Goal: Check status: Check status

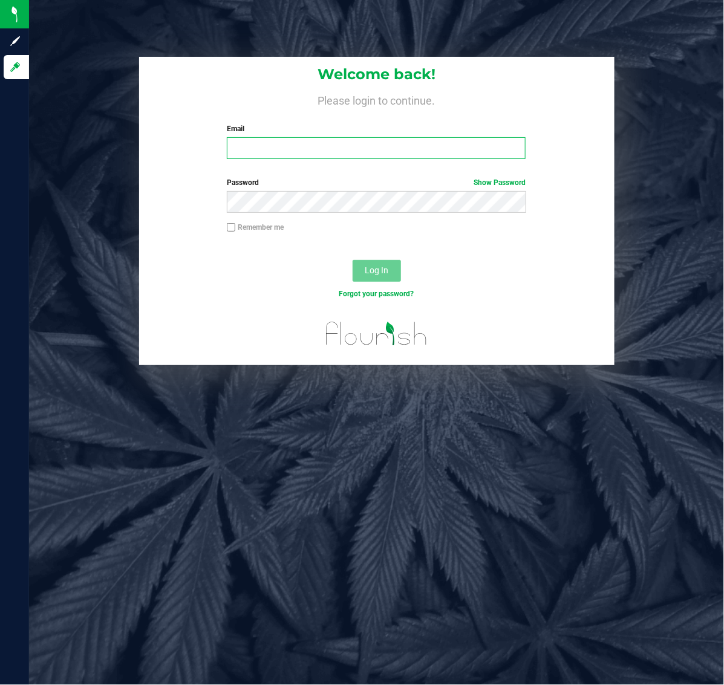
click at [421, 155] on input "Email" at bounding box center [376, 148] width 299 height 22
type input "[EMAIL_ADDRESS][DOMAIN_NAME]"
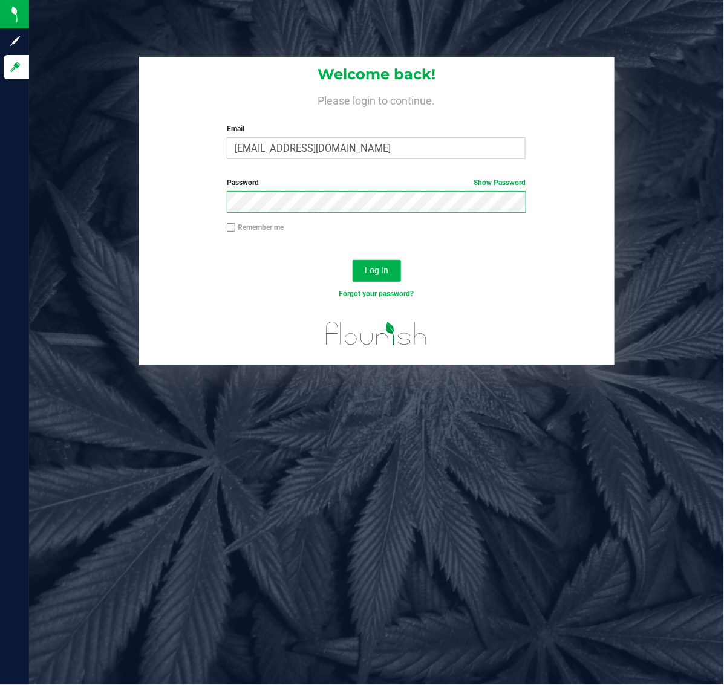
click at [353, 260] on button "Log In" at bounding box center [377, 271] width 48 height 22
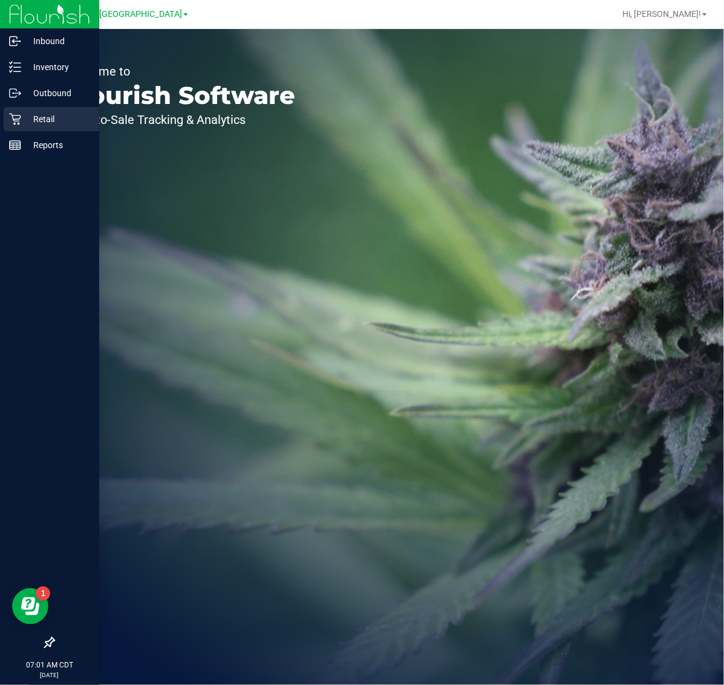
click at [46, 117] on p "Retail" at bounding box center [57, 119] width 73 height 15
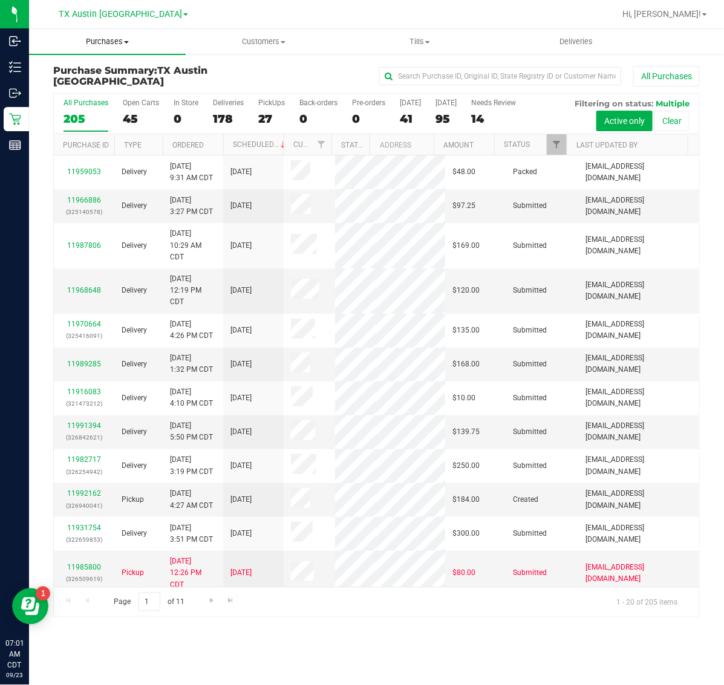
click at [101, 41] on span "Purchases" at bounding box center [107, 41] width 157 height 11
click at [128, 82] on li "Fulfillment" at bounding box center [107, 87] width 157 height 15
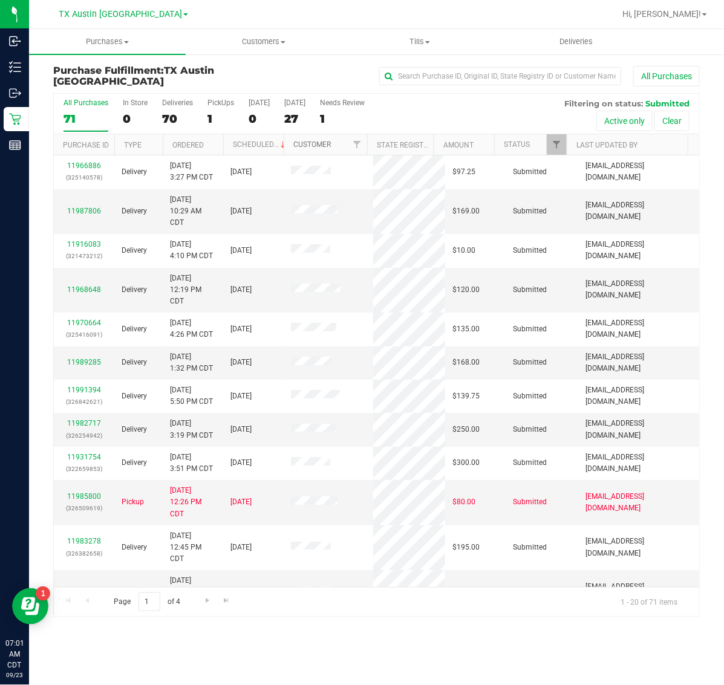
click at [316, 142] on link "Customer" at bounding box center [311, 144] width 37 height 8
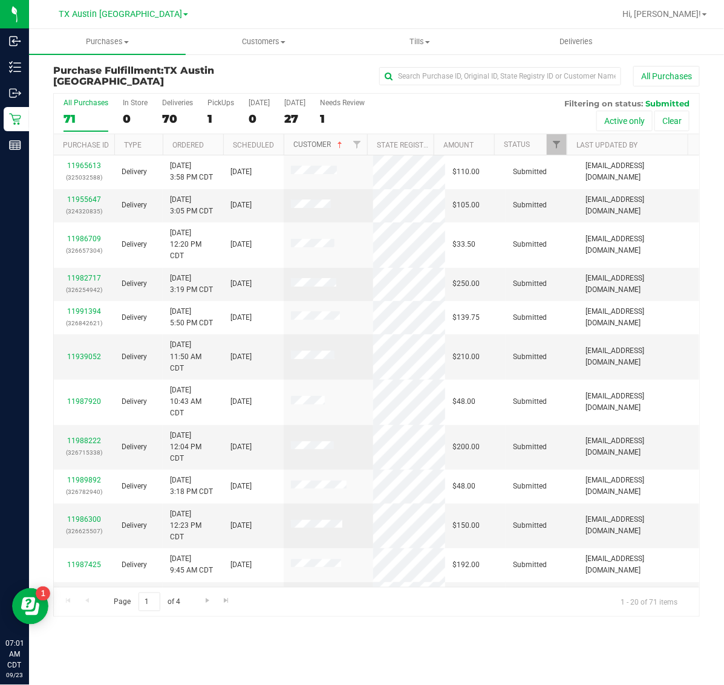
click at [316, 142] on link "Customer" at bounding box center [318, 144] width 51 height 8
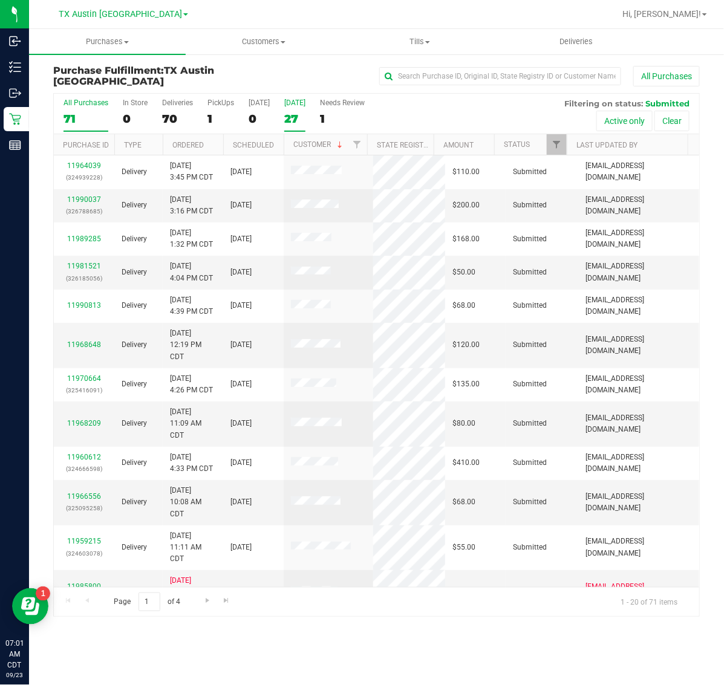
click at [287, 115] on div "27" at bounding box center [294, 119] width 21 height 14
click at [0, 0] on input "[DATE] 27" at bounding box center [0, 0] width 0 height 0
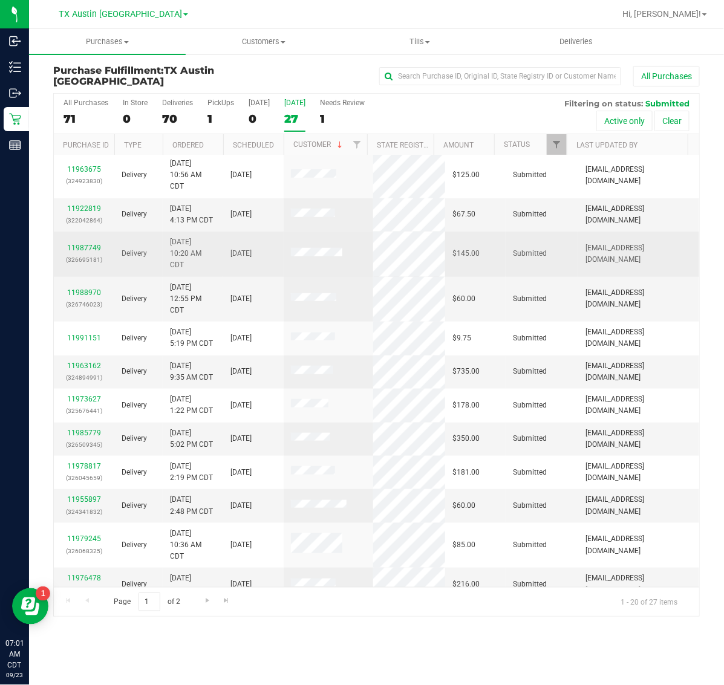
scroll to position [321, 0]
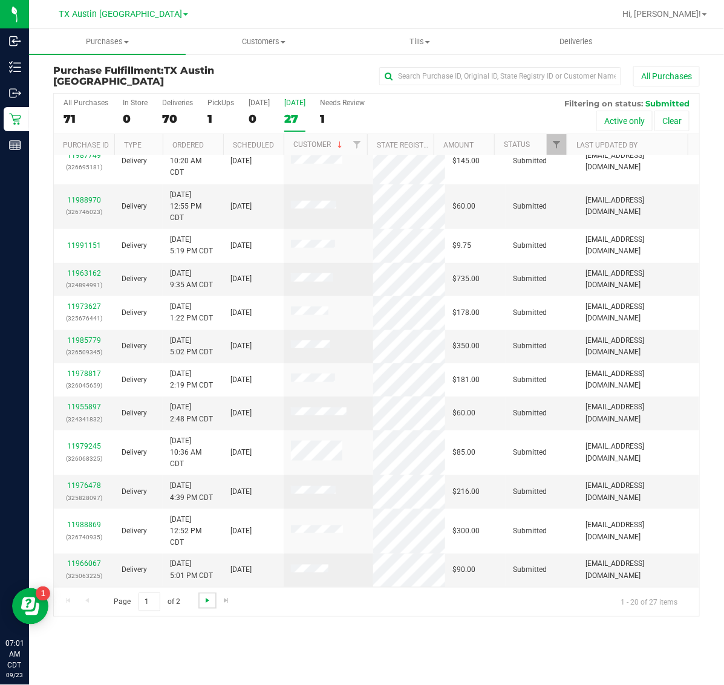
click at [203, 605] on span "Go to the next page" at bounding box center [208, 601] width 10 height 10
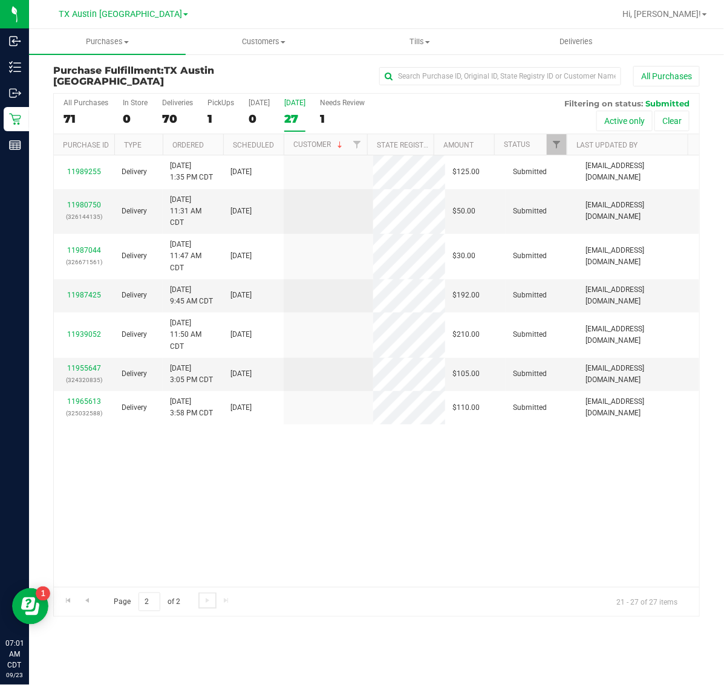
scroll to position [0, 0]
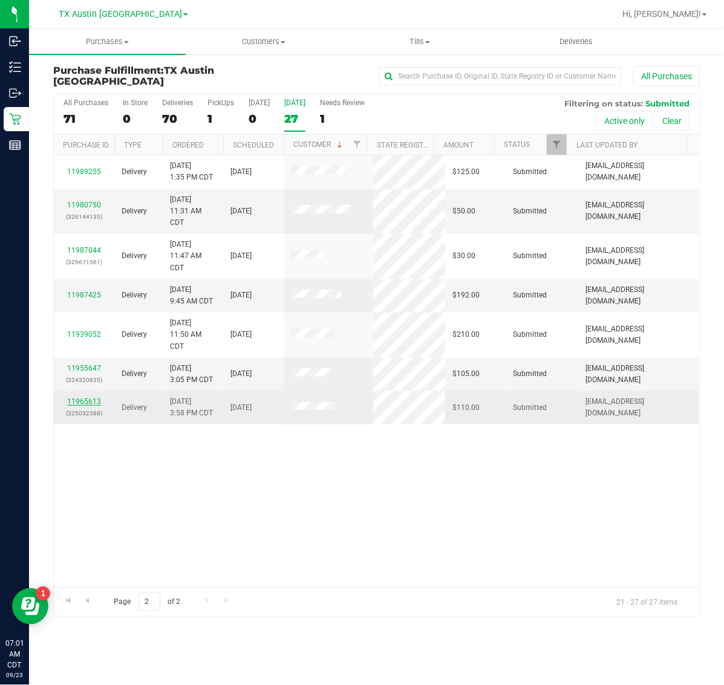
click at [88, 403] on link "11965613" at bounding box center [84, 401] width 34 height 8
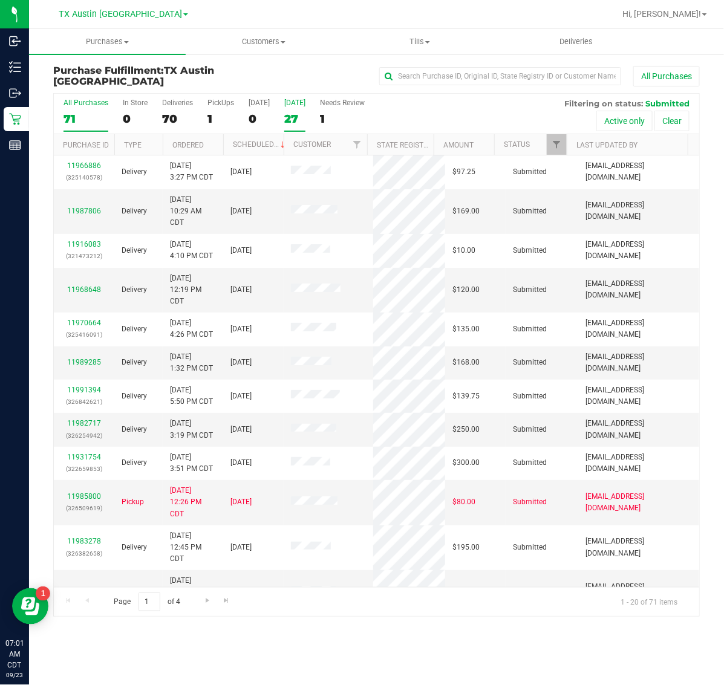
click at [286, 113] on div "27" at bounding box center [294, 119] width 21 height 14
click at [0, 0] on input "[DATE] 27" at bounding box center [0, 0] width 0 height 0
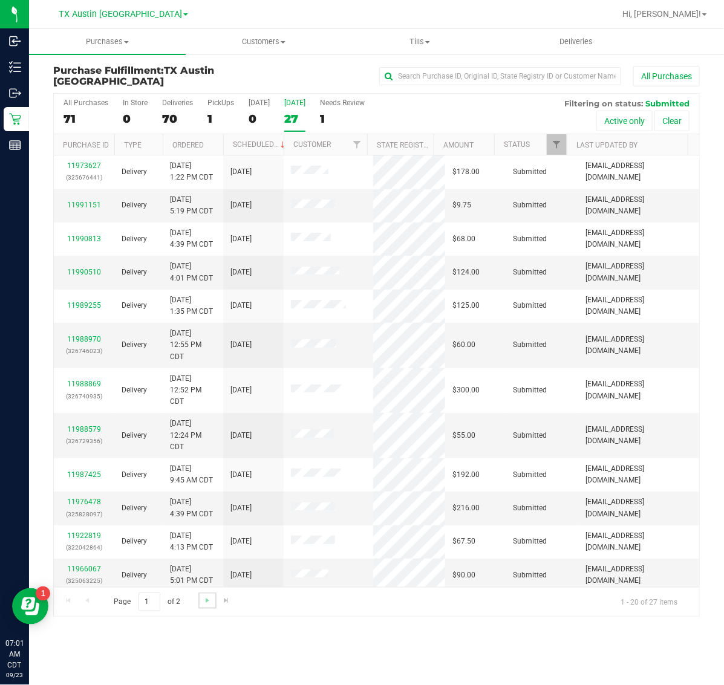
click at [201, 602] on link "Go to the next page" at bounding box center [207, 601] width 18 height 16
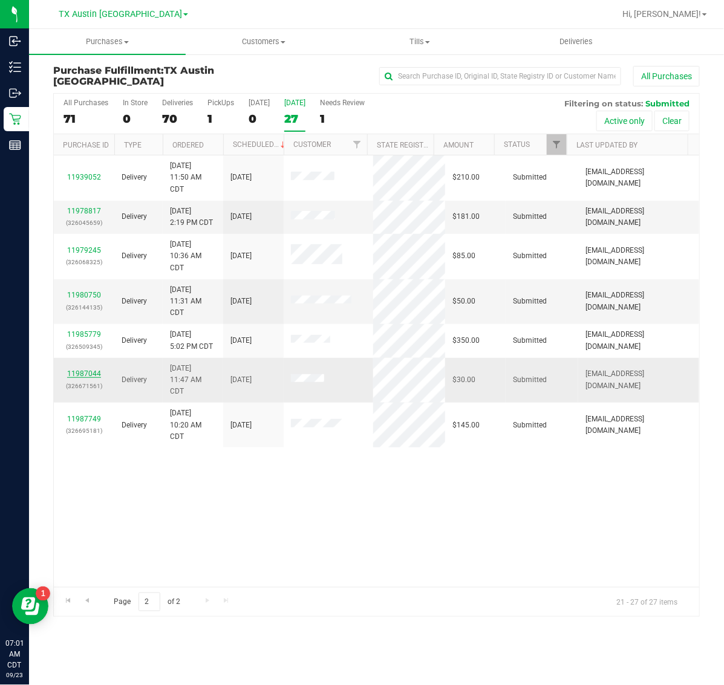
click at [94, 375] on link "11987044" at bounding box center [84, 373] width 34 height 8
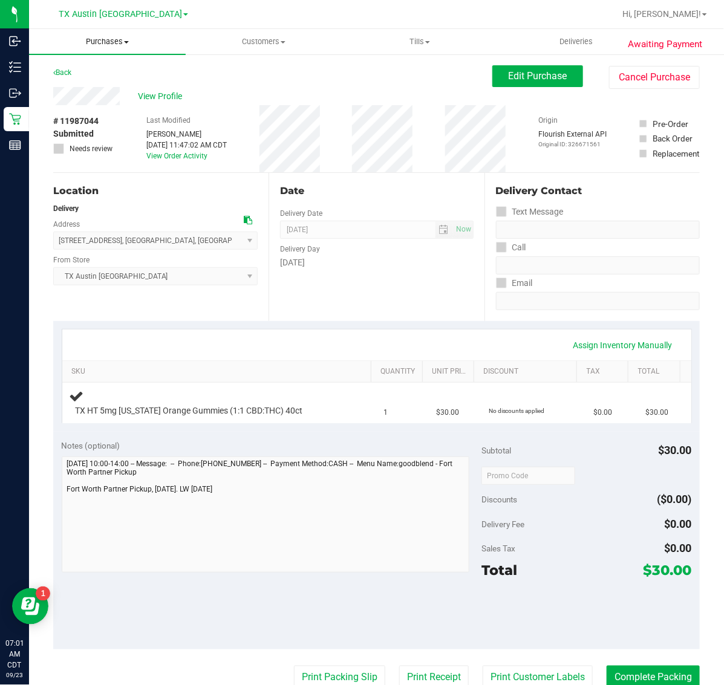
click at [109, 40] on span "Purchases" at bounding box center [107, 41] width 157 height 11
click at [109, 89] on li "Fulfillment" at bounding box center [107, 87] width 157 height 15
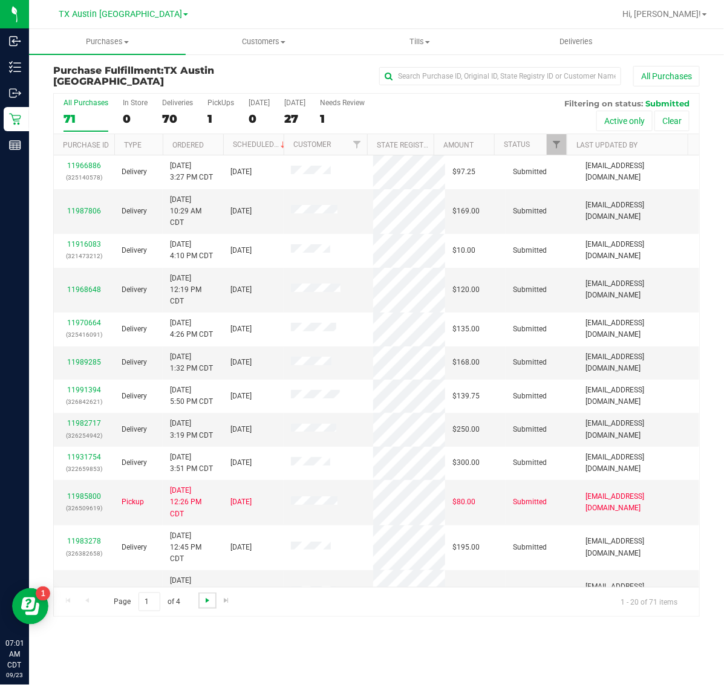
click at [209, 599] on span "Go to the next page" at bounding box center [208, 601] width 10 height 10
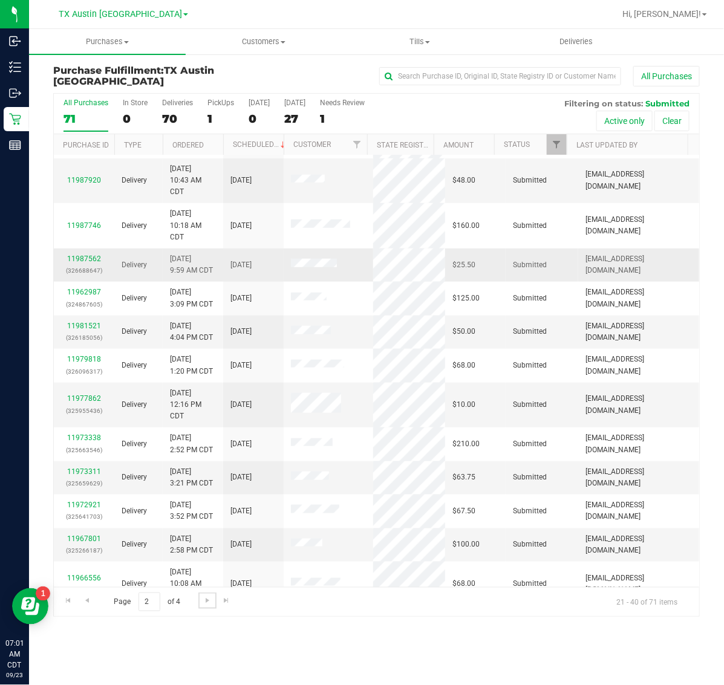
scroll to position [333, 0]
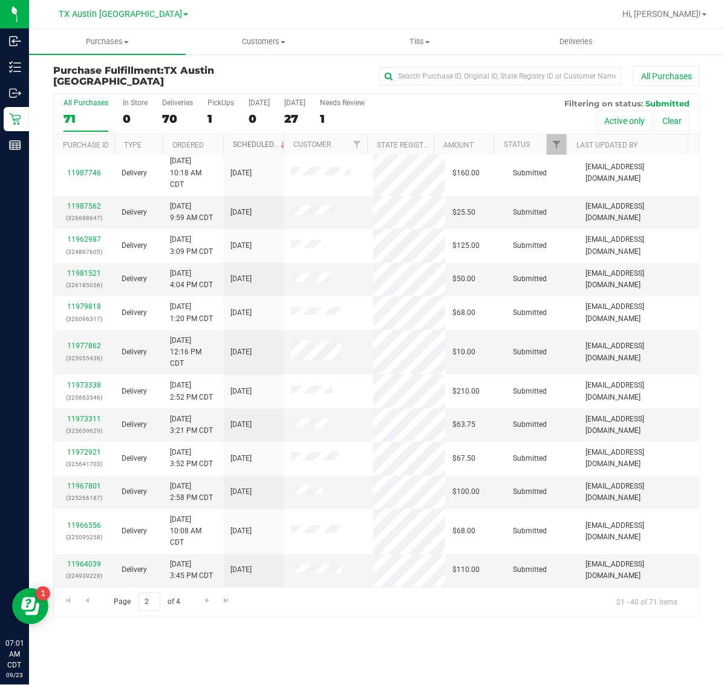
click at [257, 143] on link "Scheduled" at bounding box center [260, 144] width 55 height 8
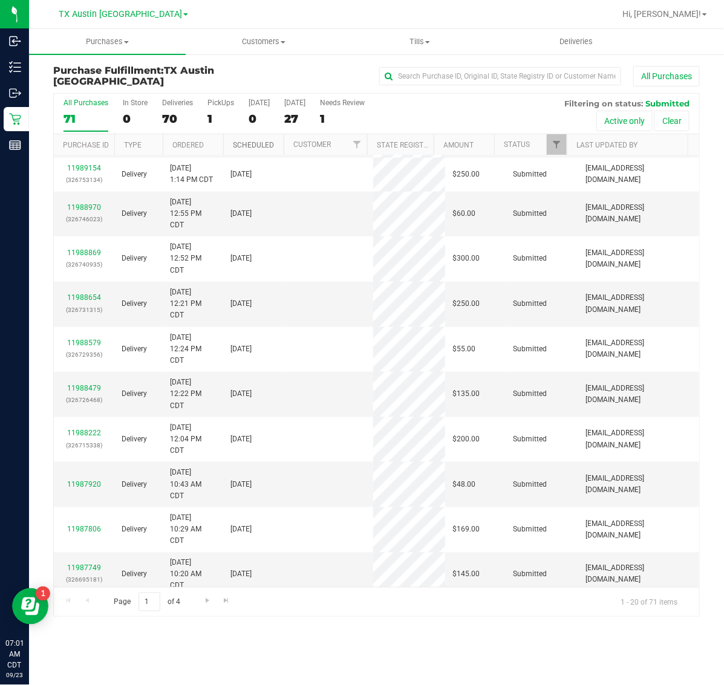
scroll to position [0, 0]
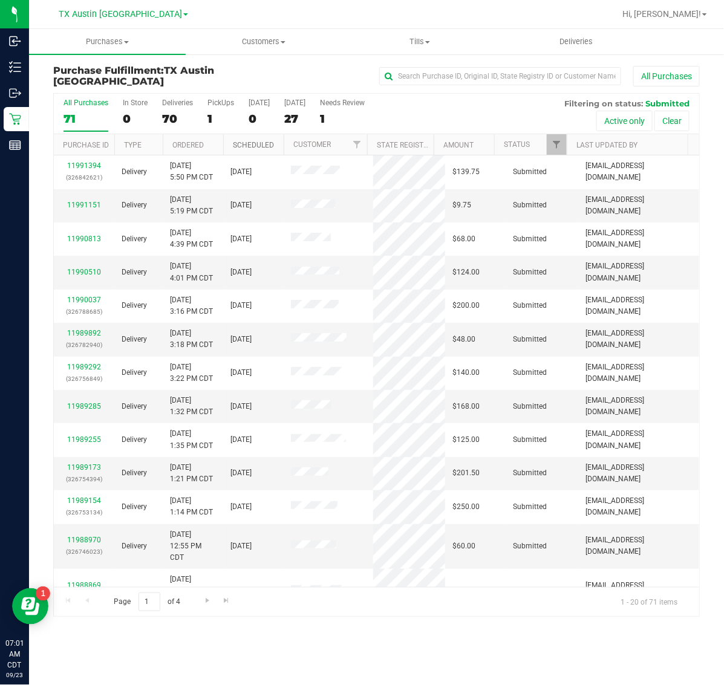
click at [257, 143] on link "Scheduled" at bounding box center [253, 145] width 41 height 8
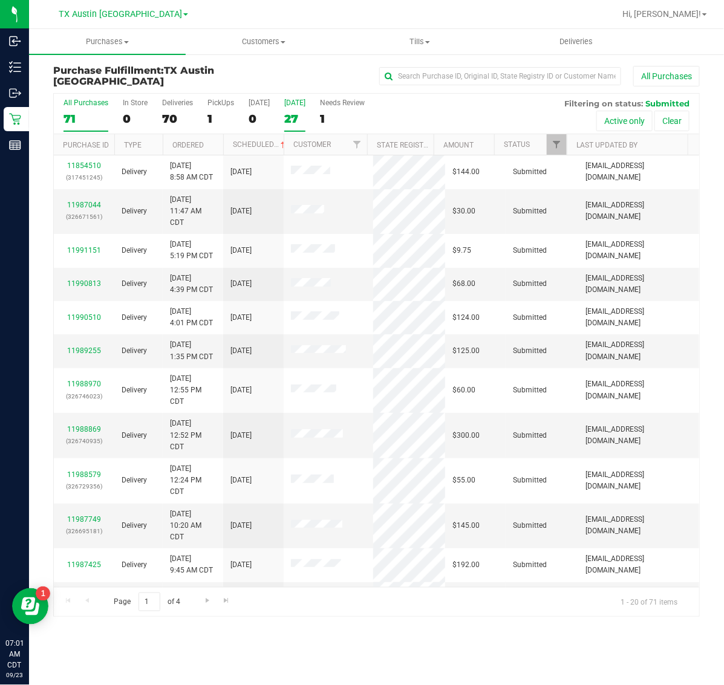
click at [298, 108] on label "[DATE] 27" at bounding box center [294, 115] width 21 height 33
click at [0, 0] on input "[DATE] 27" at bounding box center [0, 0] width 0 height 0
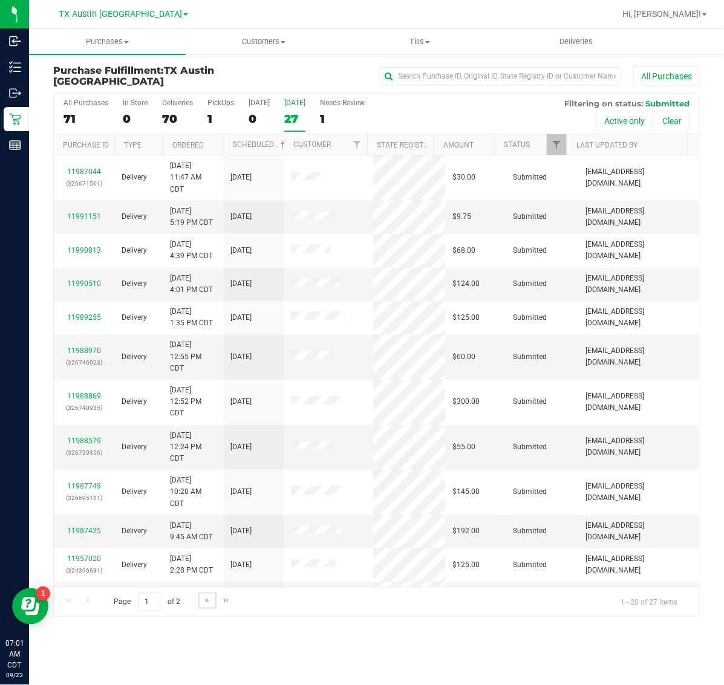
click at [203, 608] on link "Go to the next page" at bounding box center [207, 601] width 18 height 16
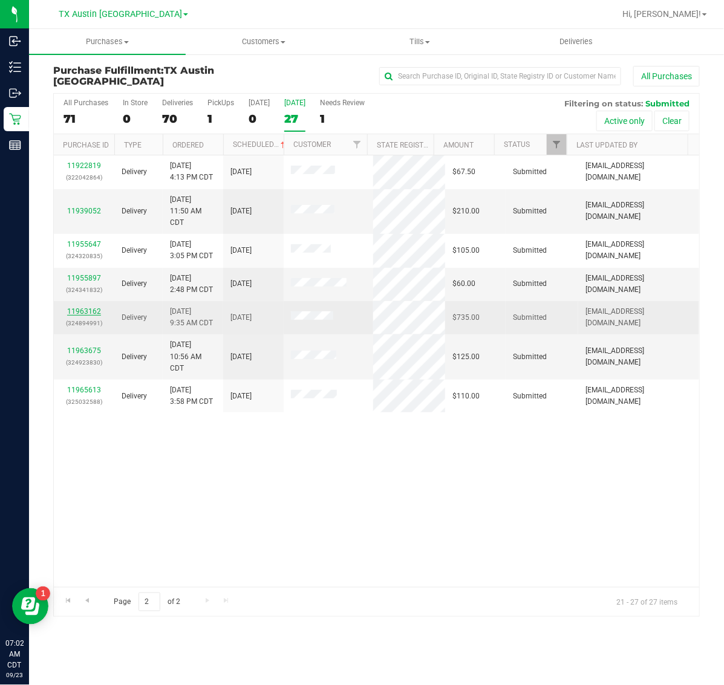
click at [83, 310] on link "11963162" at bounding box center [84, 311] width 34 height 8
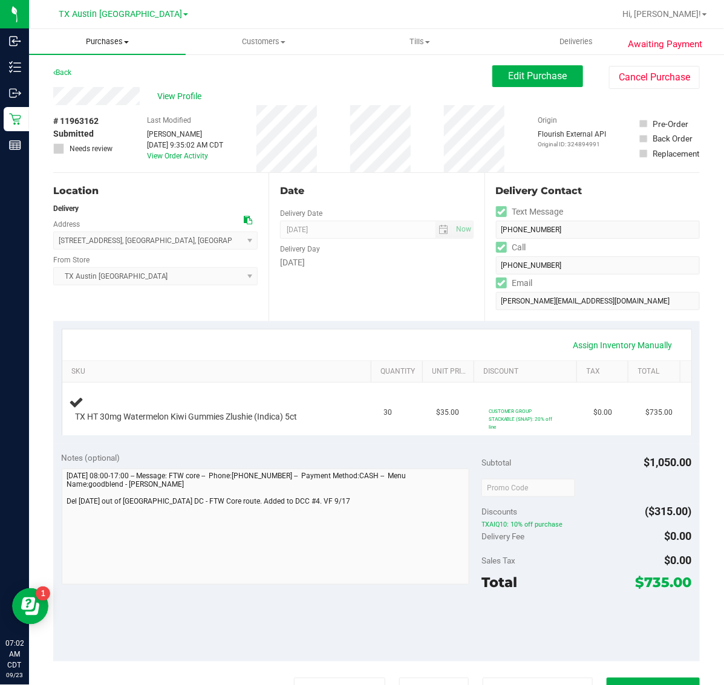
click at [100, 34] on uib-tab-heading "Purchases Summary of purchases Fulfillment All purchases" at bounding box center [107, 41] width 157 height 25
click at [110, 85] on li "Fulfillment" at bounding box center [107, 87] width 157 height 15
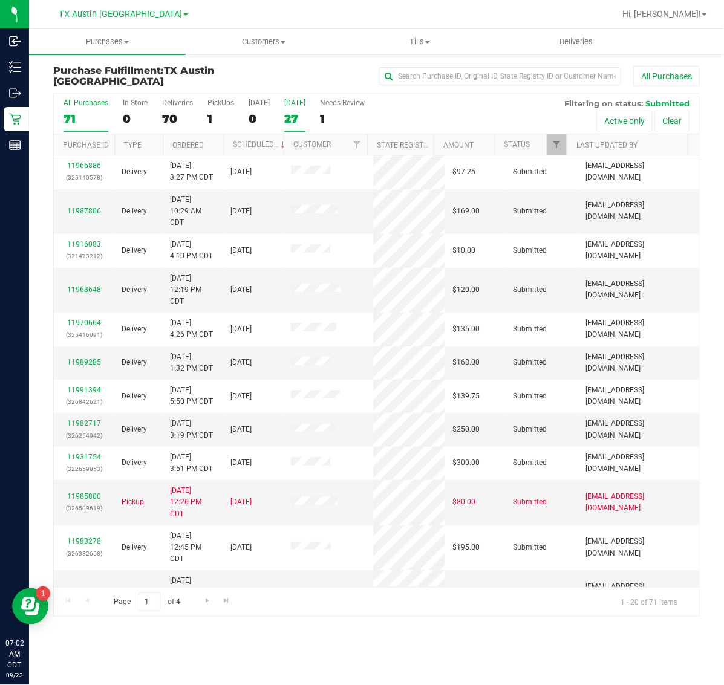
click at [304, 109] on label "[DATE] 27" at bounding box center [294, 115] width 21 height 33
click at [0, 0] on input "[DATE] 27" at bounding box center [0, 0] width 0 height 0
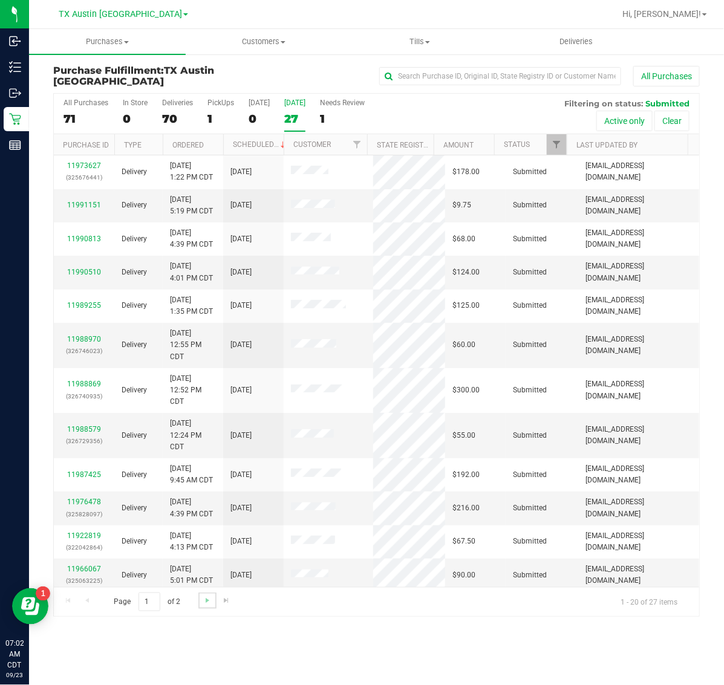
click at [200, 597] on link "Go to the next page" at bounding box center [207, 601] width 18 height 16
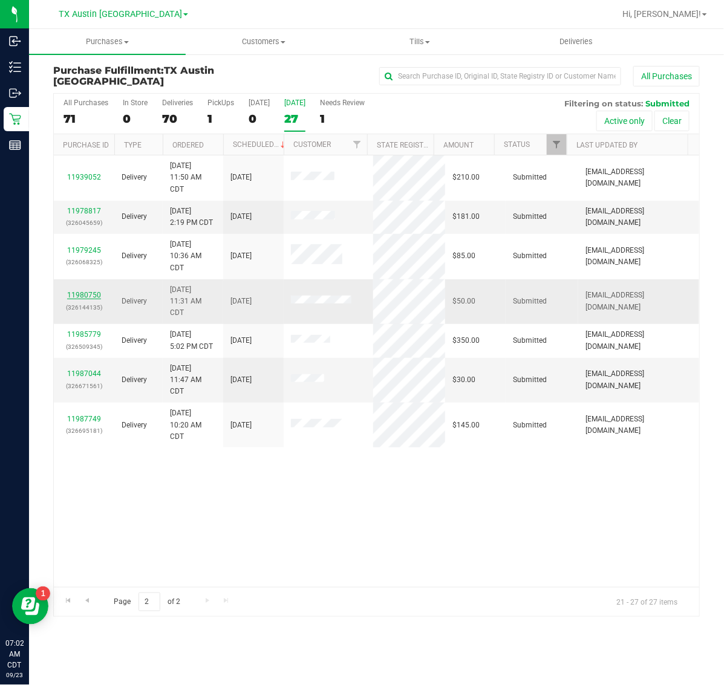
click at [89, 298] on link "11980750" at bounding box center [84, 295] width 34 height 8
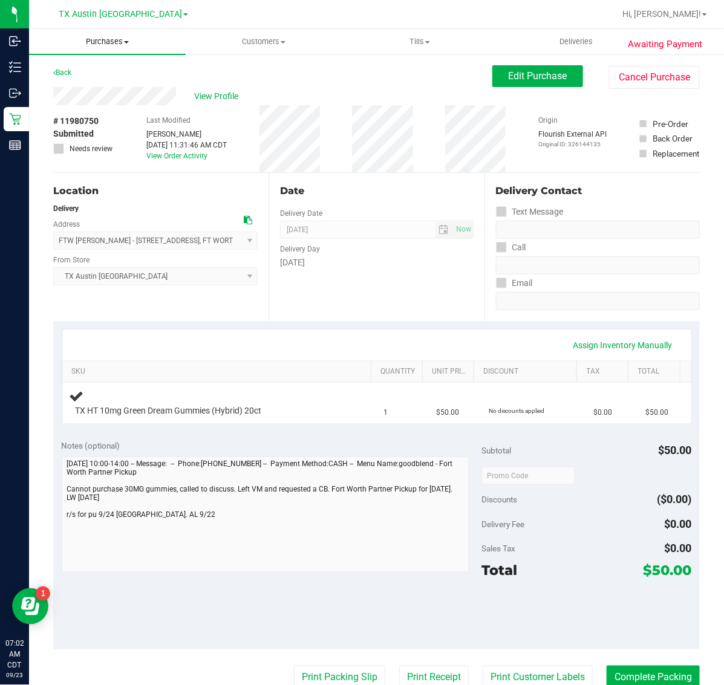
click at [110, 38] on span "Purchases" at bounding box center [107, 41] width 157 height 11
click at [112, 80] on li "Fulfillment" at bounding box center [107, 87] width 157 height 15
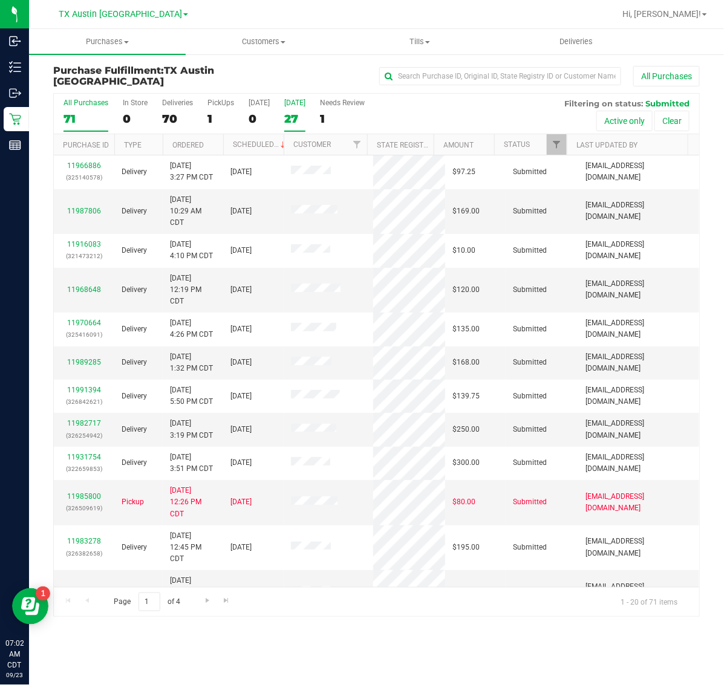
click at [305, 112] on div "27" at bounding box center [294, 119] width 21 height 14
click at [0, 0] on input "[DATE] 27" at bounding box center [0, 0] width 0 height 0
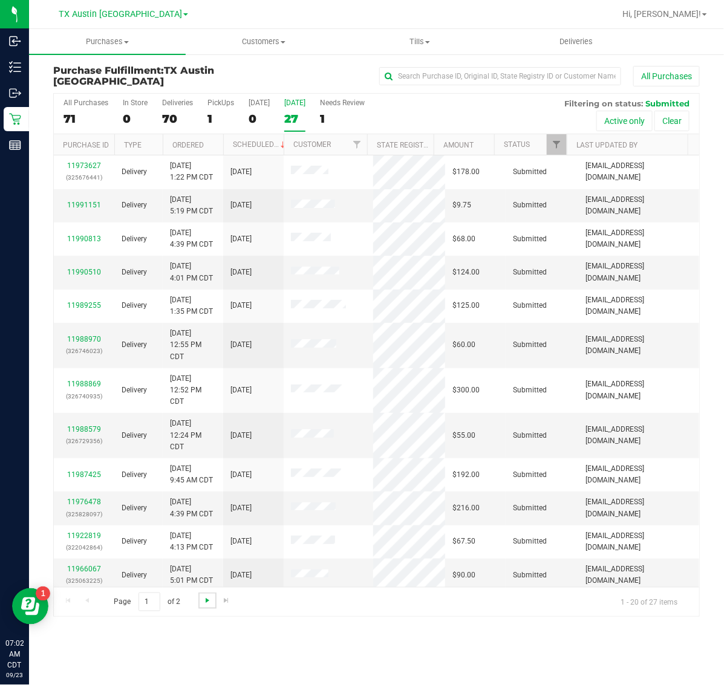
click at [204, 599] on span "Go to the next page" at bounding box center [208, 601] width 10 height 10
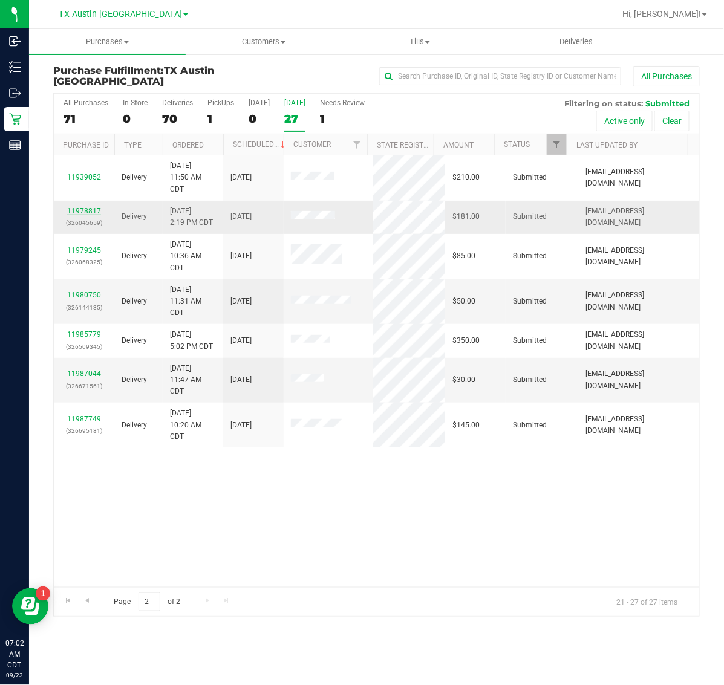
click at [82, 212] on link "11978817" at bounding box center [84, 211] width 34 height 8
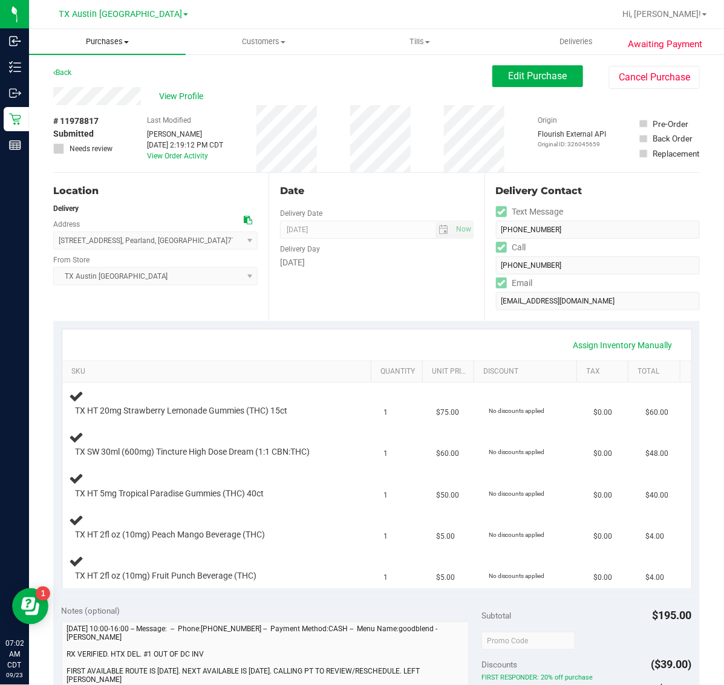
click at [109, 40] on span "Purchases" at bounding box center [107, 41] width 157 height 11
click at [109, 92] on li "Fulfillment" at bounding box center [107, 87] width 157 height 15
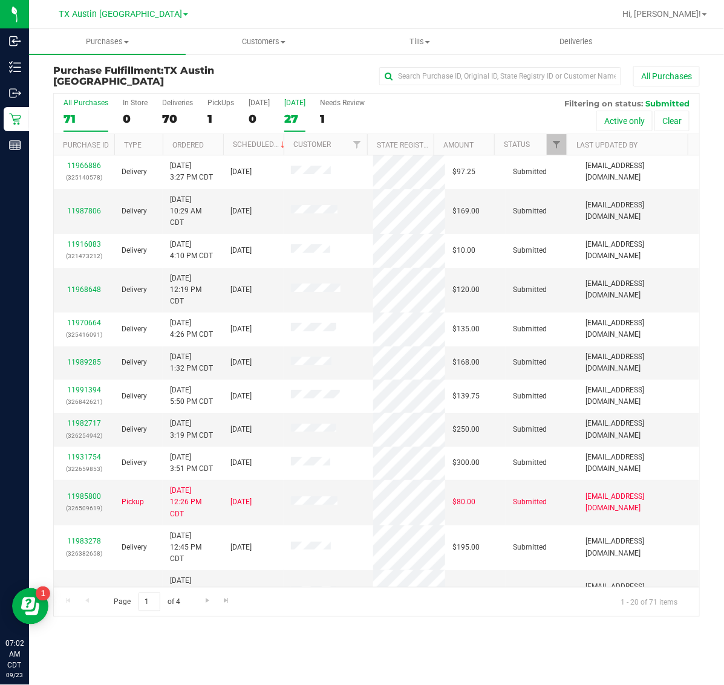
click at [296, 112] on div "27" at bounding box center [294, 119] width 21 height 14
click at [0, 0] on input "[DATE] 27" at bounding box center [0, 0] width 0 height 0
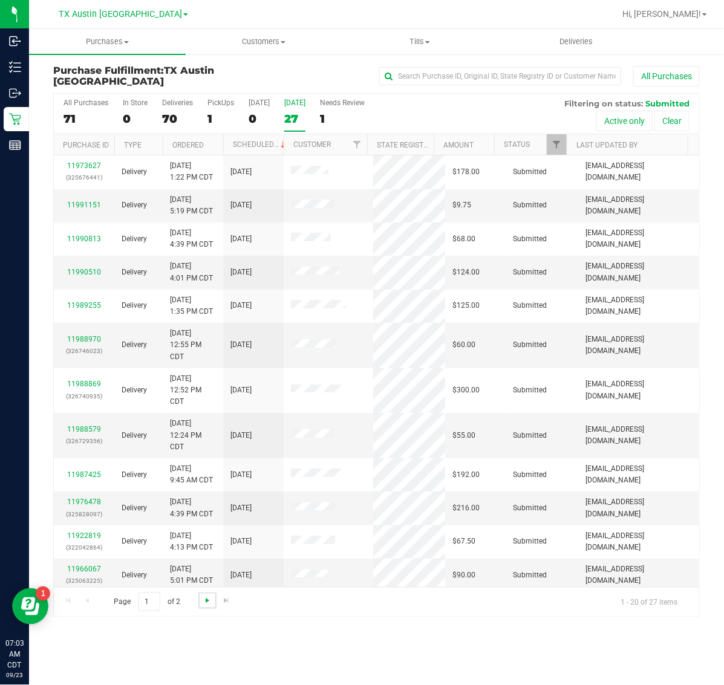
click at [212, 600] on span "Go to the next page" at bounding box center [208, 601] width 10 height 10
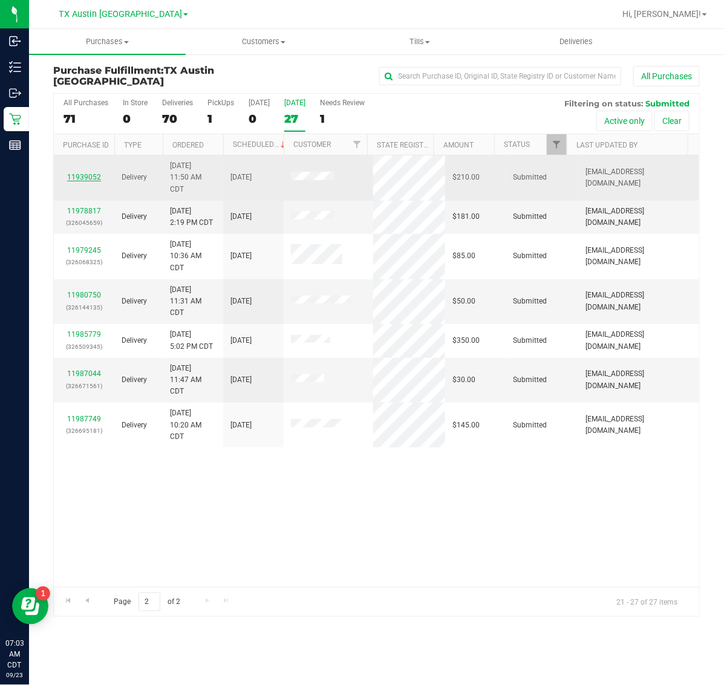
click at [88, 174] on link "11939052" at bounding box center [84, 177] width 34 height 8
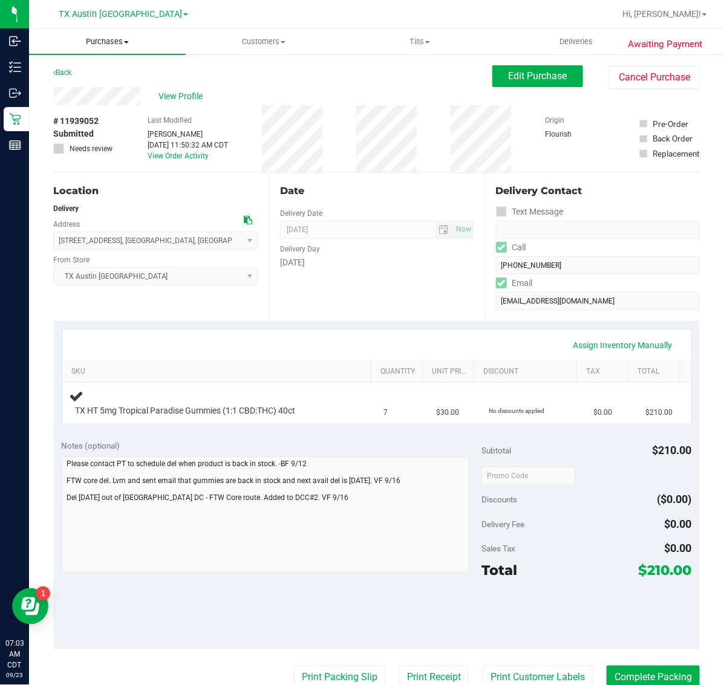
click at [100, 44] on span "Purchases" at bounding box center [107, 41] width 157 height 11
click at [106, 80] on li "Fulfillment" at bounding box center [107, 87] width 157 height 15
